Goal: Use online tool/utility: Utilize a website feature to perform a specific function

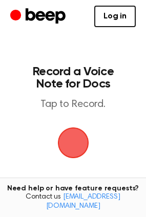
click at [79, 145] on span "button" at bounding box center [73, 143] width 52 height 52
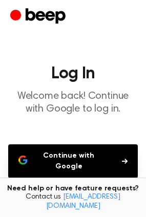
click at [74, 159] on button "Continue with Google" at bounding box center [73, 162] width 130 height 34
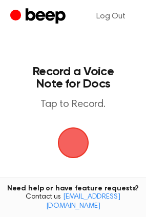
click at [76, 151] on span "button" at bounding box center [73, 143] width 37 height 37
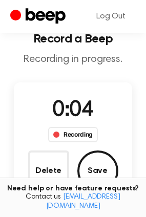
scroll to position [35, 0]
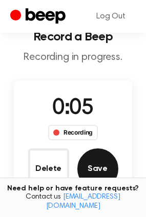
click at [90, 170] on button "Save" at bounding box center [97, 169] width 41 height 41
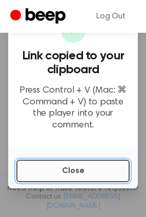
click at [88, 171] on button "Close" at bounding box center [72, 171] width 113 height 23
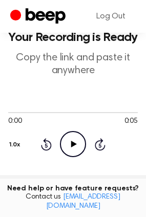
scroll to position [0, 0]
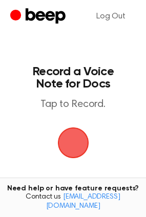
click at [76, 139] on span "button" at bounding box center [72, 143] width 31 height 31
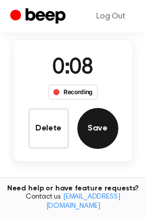
scroll to position [76, 0]
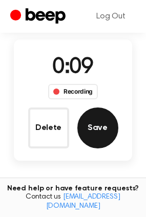
click at [96, 124] on button "Save" at bounding box center [97, 128] width 41 height 41
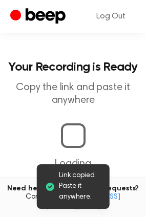
scroll to position [104, 0]
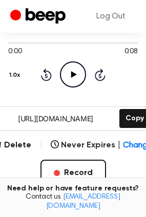
click at [80, 73] on icon "Play Audio" at bounding box center [73, 75] width 26 height 26
